Goal: Task Accomplishment & Management: Use online tool/utility

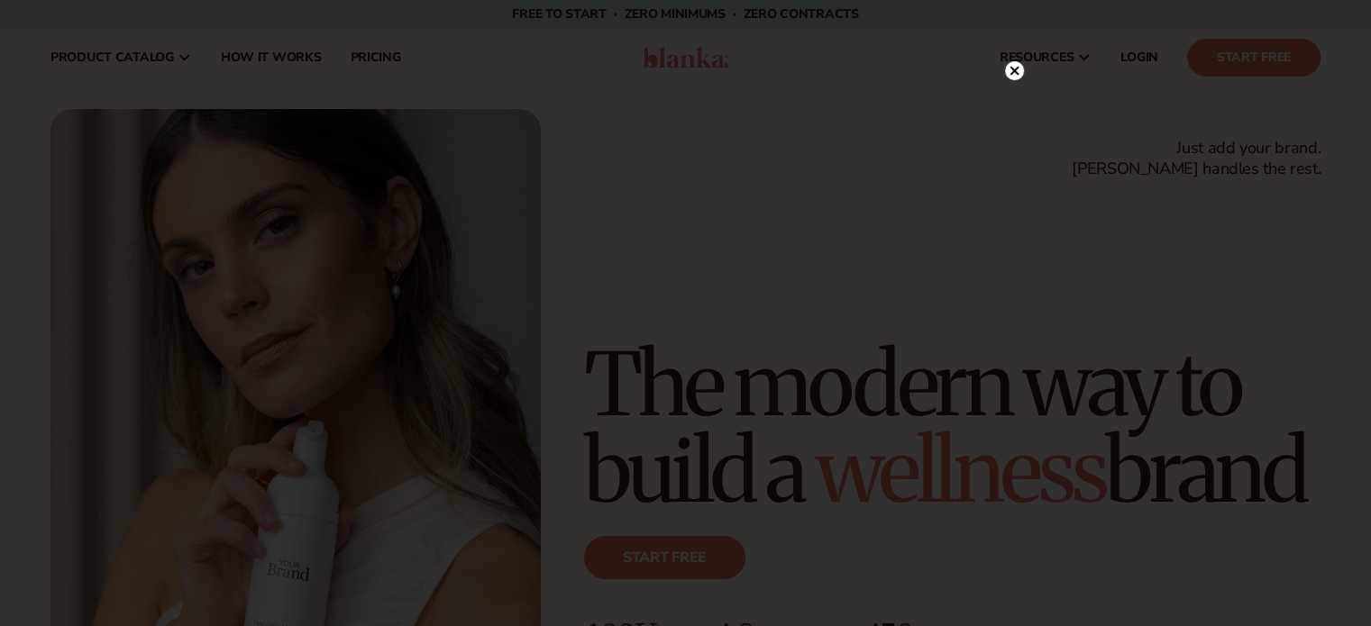
click at [1015, 71] on icon at bounding box center [1014, 71] width 9 height 9
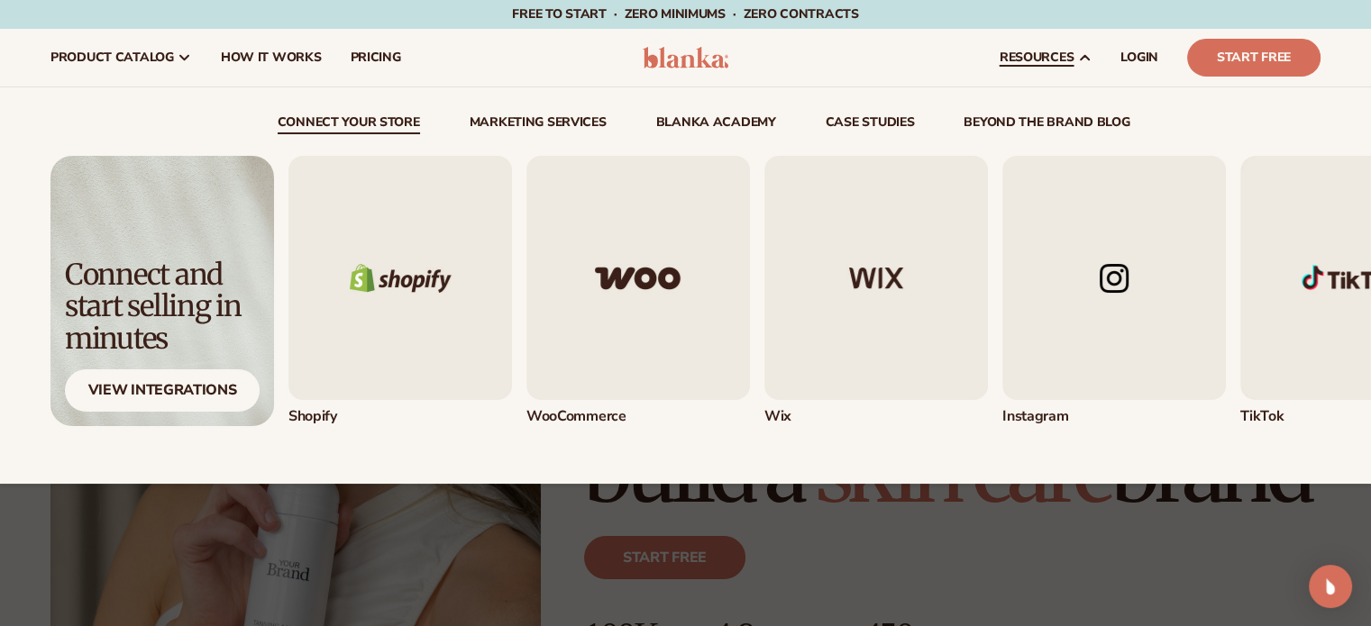
click at [1082, 54] on icon at bounding box center [1084, 57] width 14 height 14
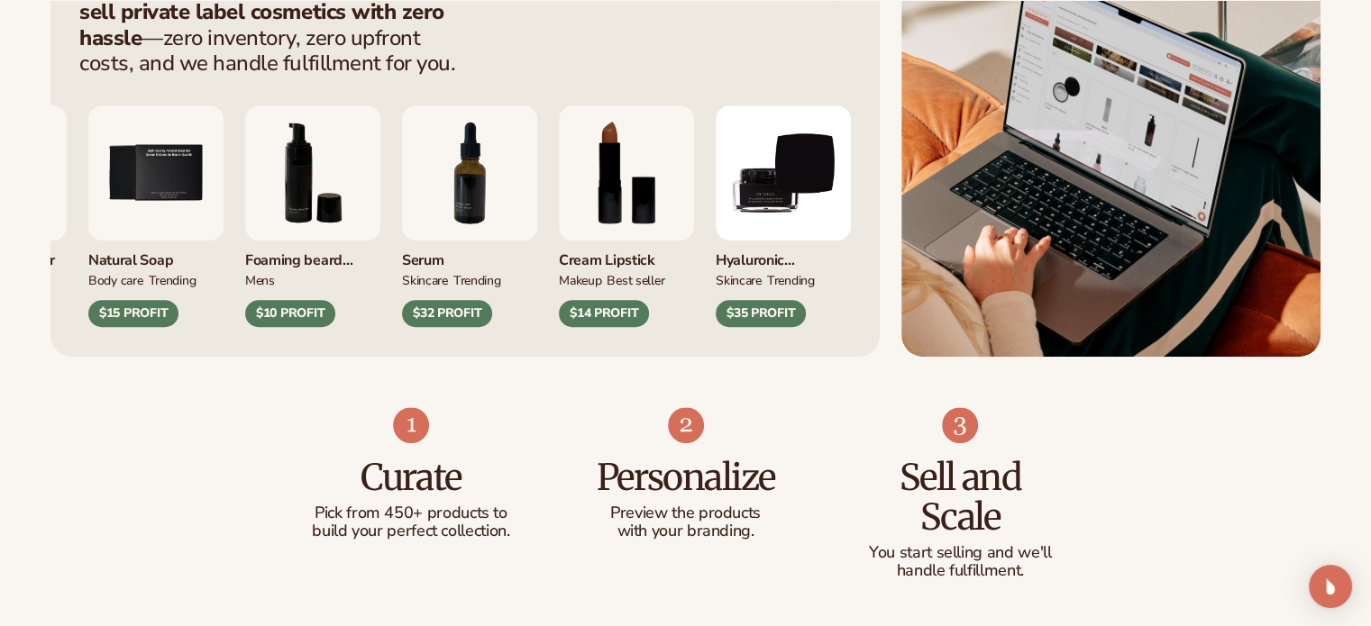
scroll to position [815, 0]
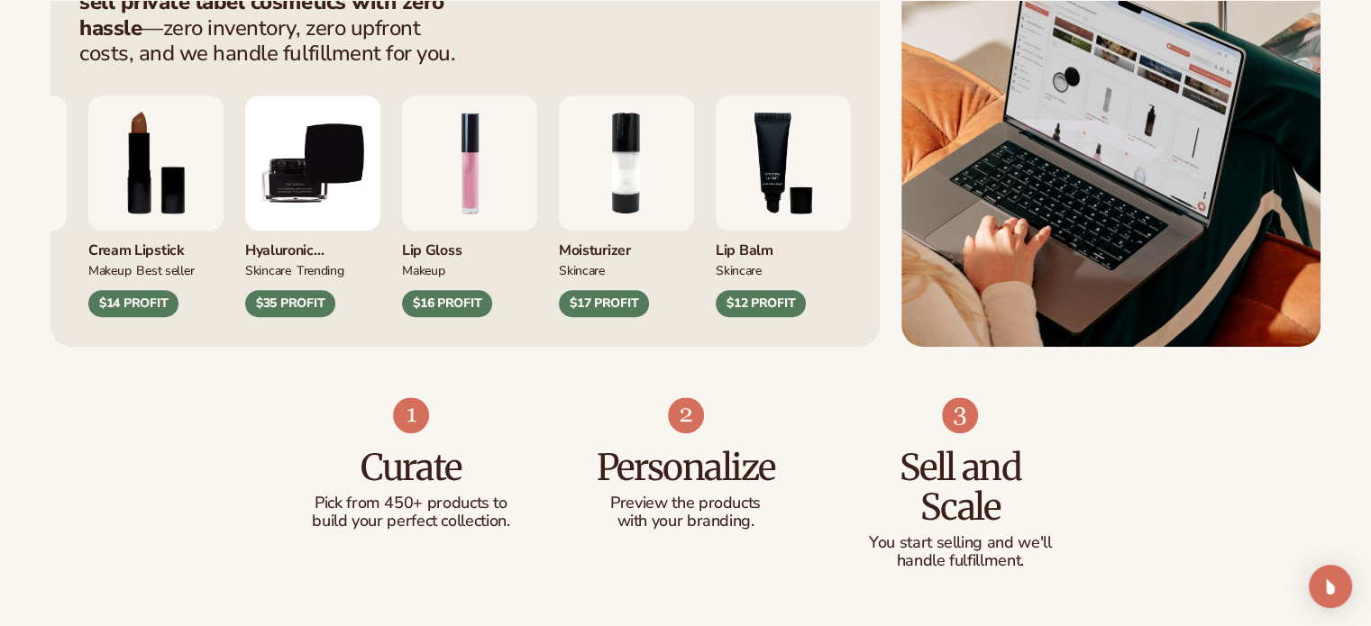
click at [380, 208] on img "9 / 9" at bounding box center [312, 163] width 135 height 135
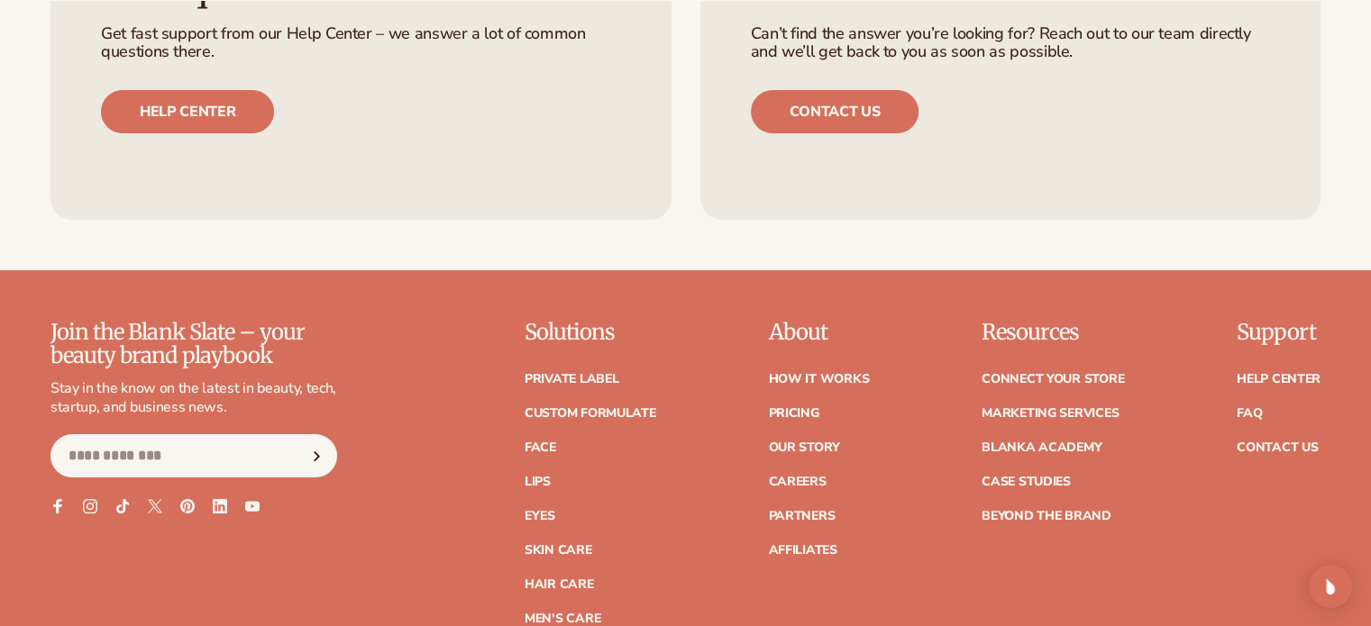
scroll to position [7153, 0]
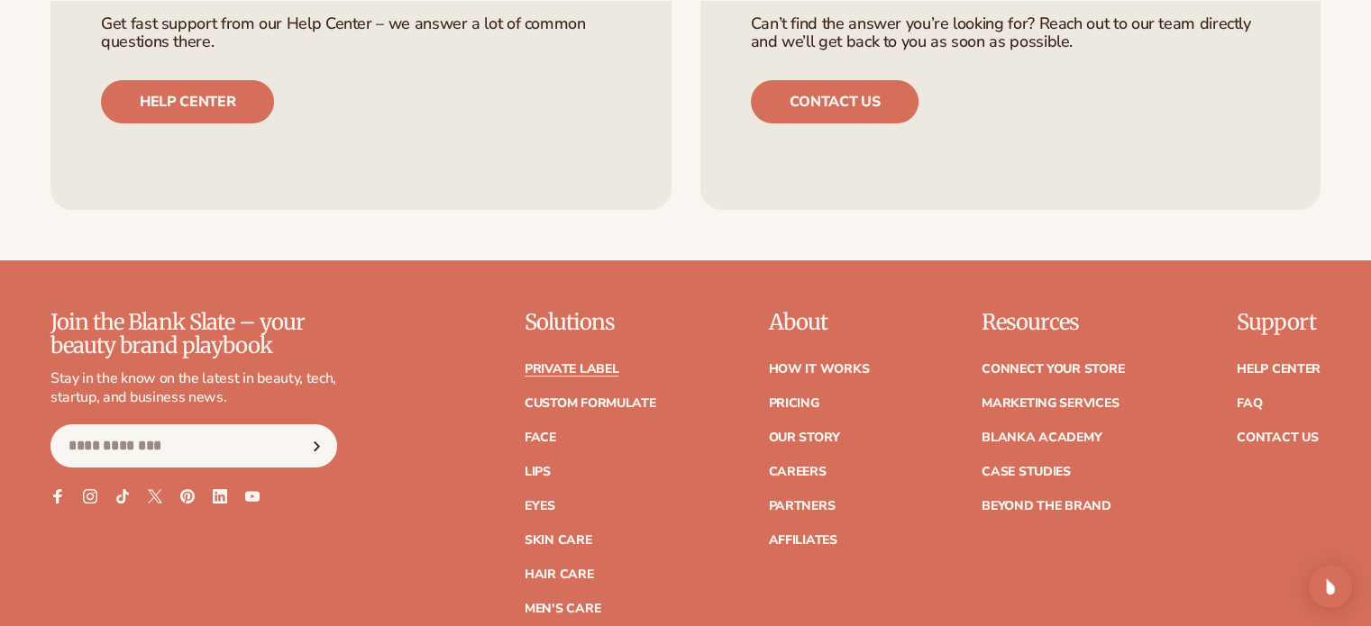
click at [564, 371] on link "Private label" at bounding box center [572, 369] width 94 height 13
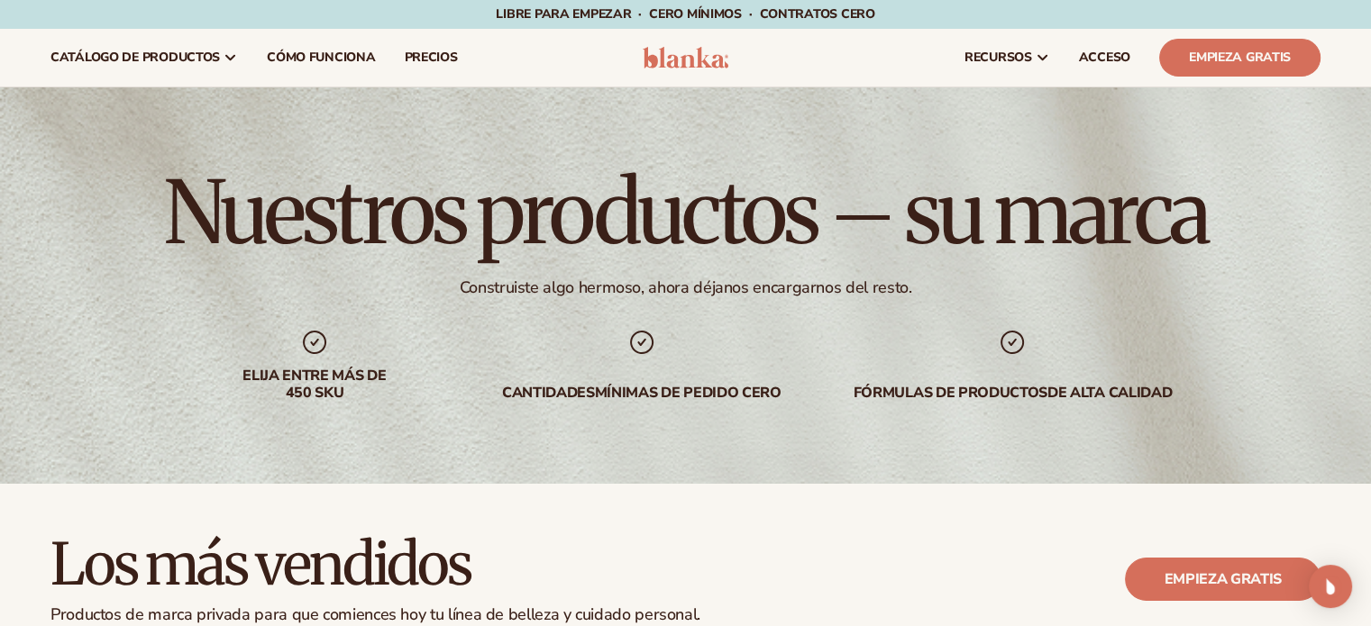
click at [1287, 134] on div "Nuestros productos – su marca Construiste algo hermoso, ahora déjanos encargarn…" at bounding box center [685, 285] width 1371 height 397
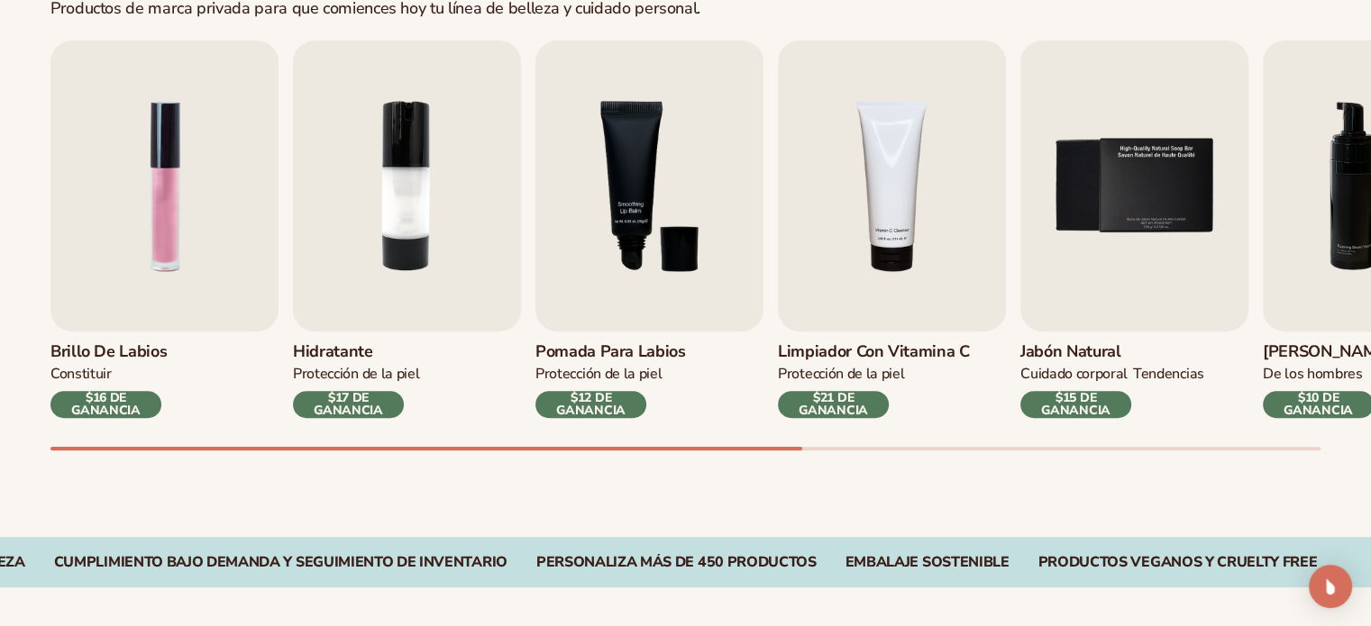
scroll to position [597, 0]
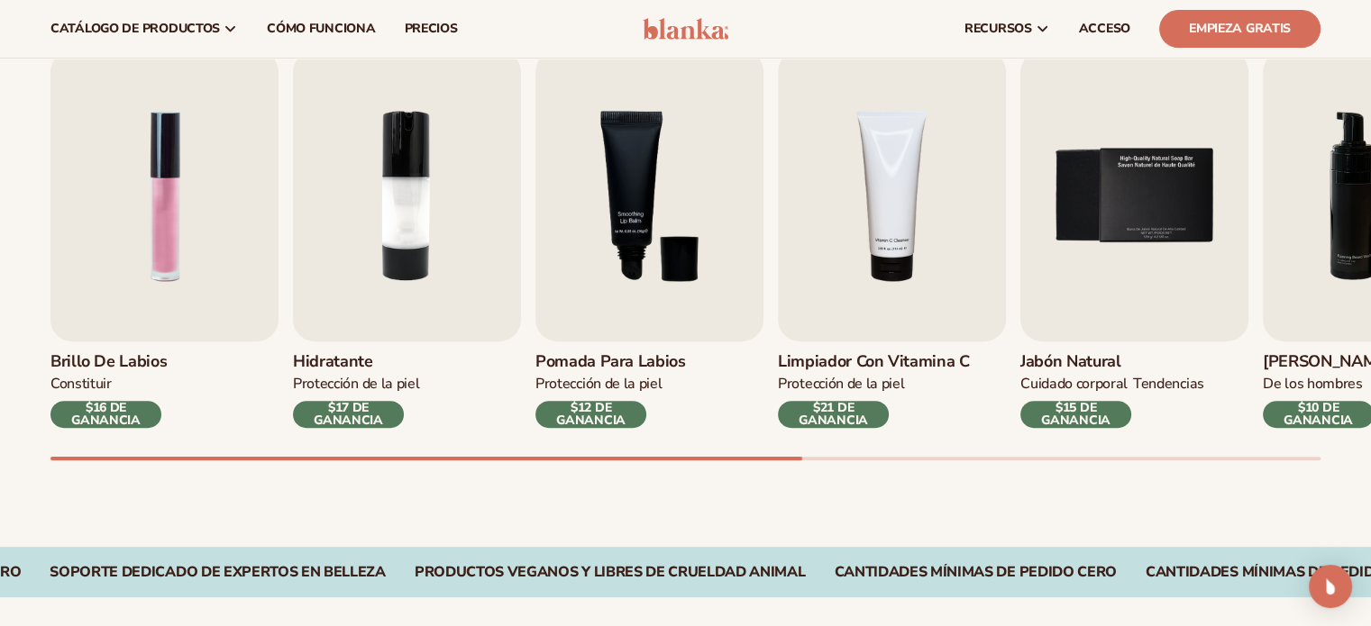
drag, startPoint x: 785, startPoint y: 455, endPoint x: 905, endPoint y: 448, distance: 120.1
click at [905, 448] on div "Brillo de labios CONSTITUIR $16 DE GANANCIA Hidratante PROTECCIÓN DE [PERSON_NA…" at bounding box center [710, 255] width 1320 height 410
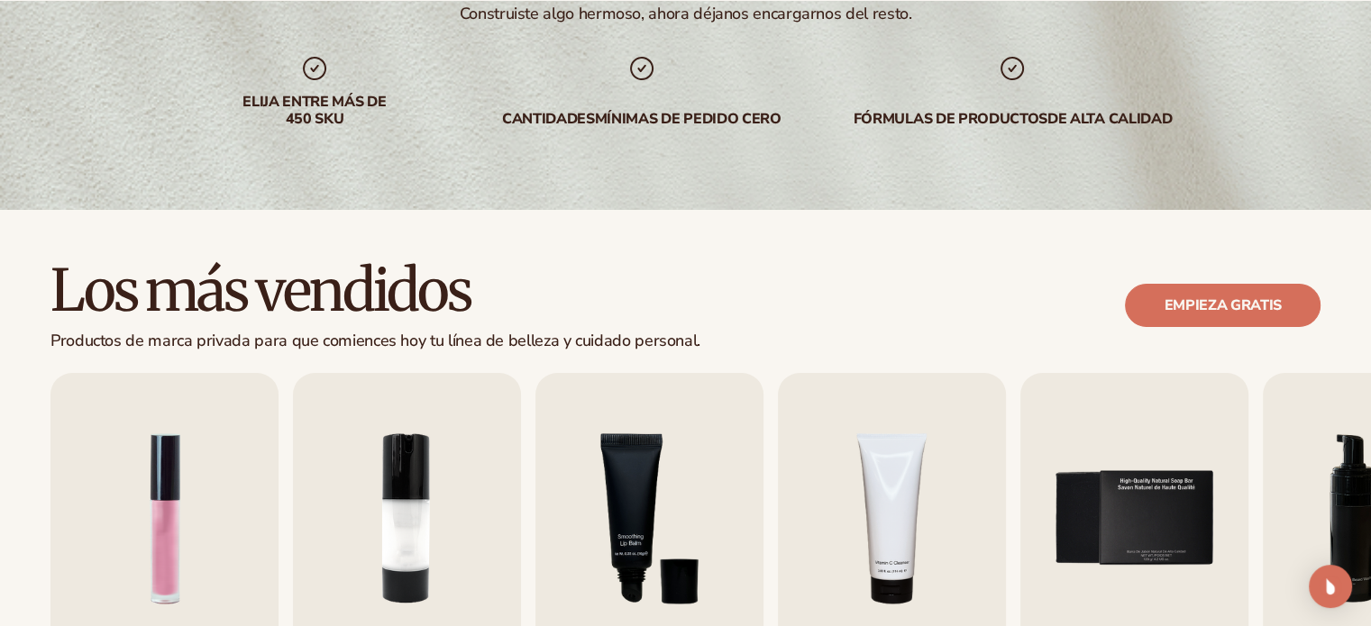
scroll to position [284, 0]
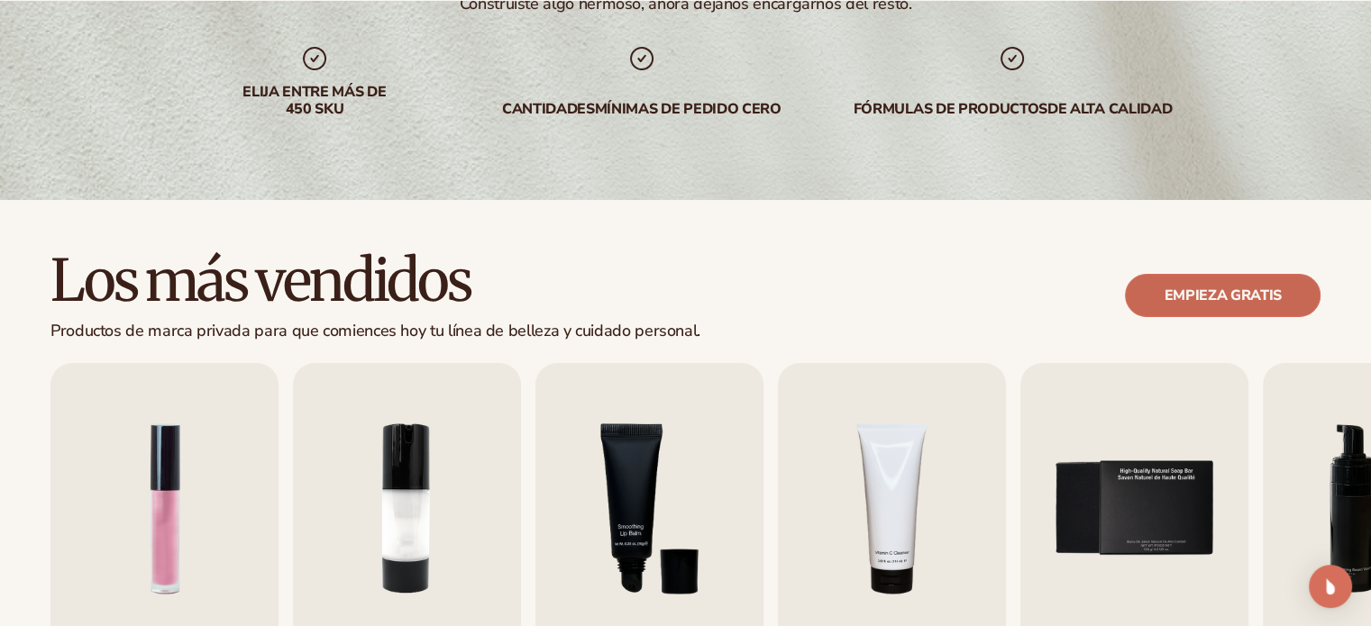
click at [1202, 297] on font "Empieza gratis" at bounding box center [1223, 296] width 118 height 20
